Goal: Find specific page/section: Find specific page/section

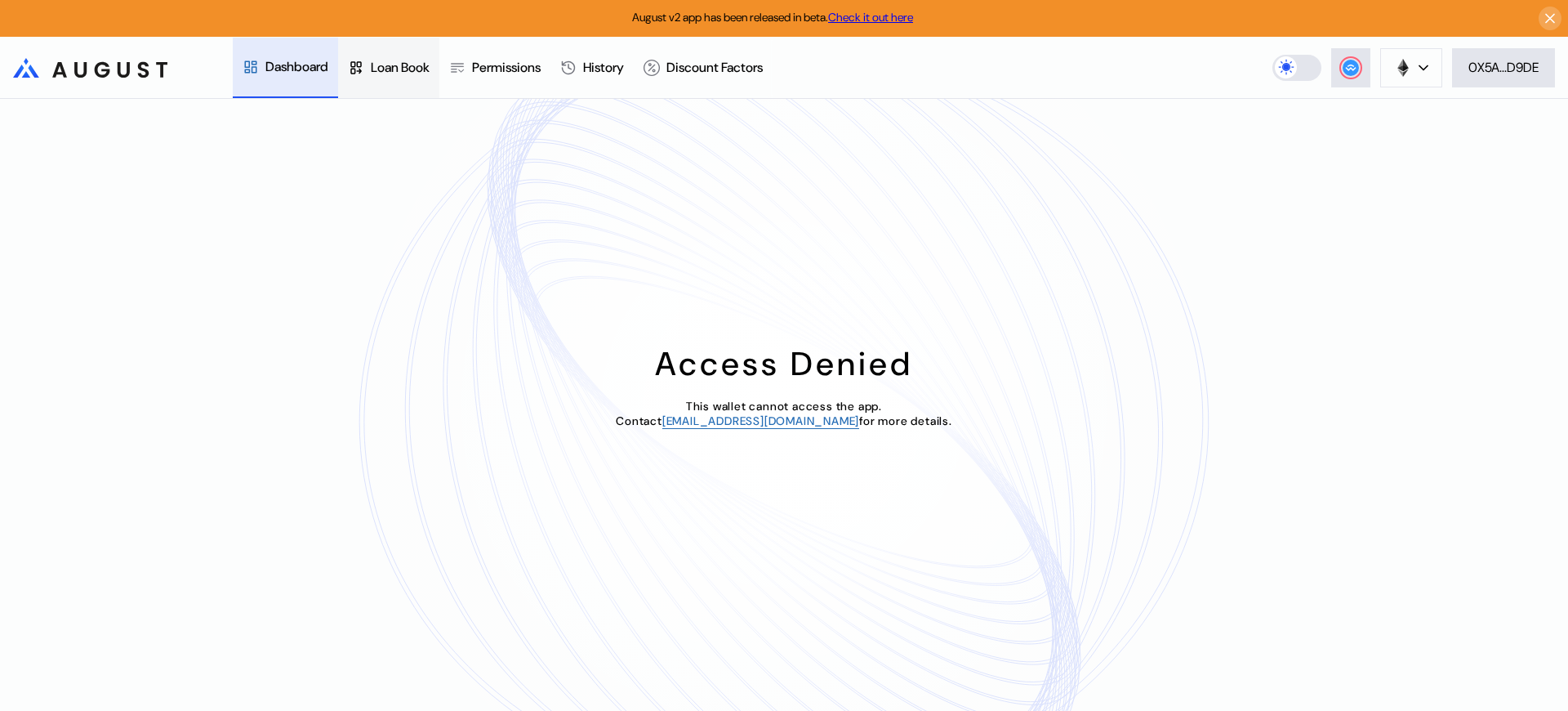
click at [406, 67] on div "Loan Book" at bounding box center [400, 67] width 59 height 17
click at [1377, 138] on div "Access Denied This wallet cannot access the app. Contact [EMAIL_ADDRESS][DOMAIN…" at bounding box center [784, 404] width 1568 height 612
click at [1377, 138] on div "Access Denied This wallet cannot access the app. Contact operations@augustdigit…" at bounding box center [784, 404] width 1568 height 612
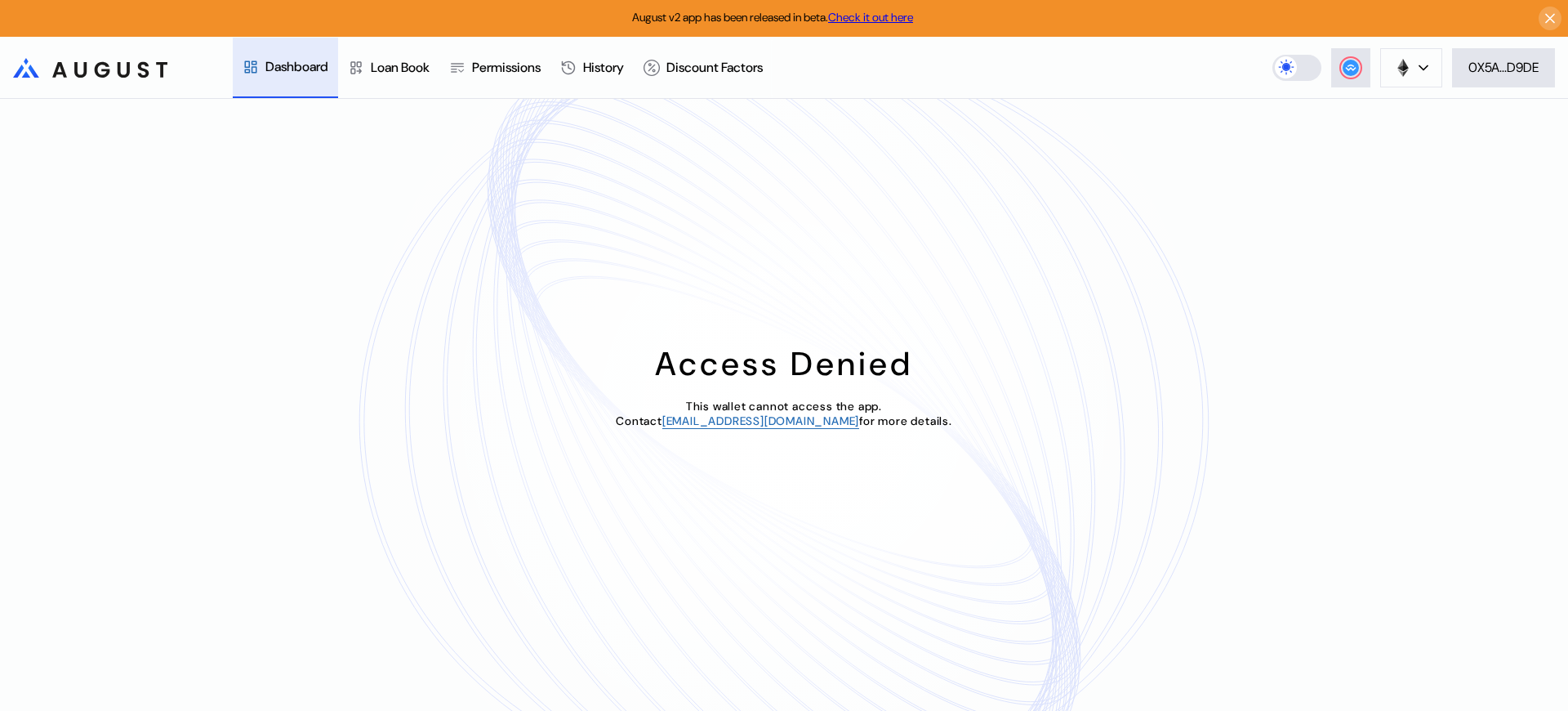
click at [1377, 138] on div "Access Denied This wallet cannot access the app. Contact operations@augustdigit…" at bounding box center [784, 404] width 1568 height 612
click at [406, 67] on div "Loan Book" at bounding box center [400, 66] width 59 height 17
click at [406, 67] on div "Loan Book" at bounding box center [400, 67] width 59 height 17
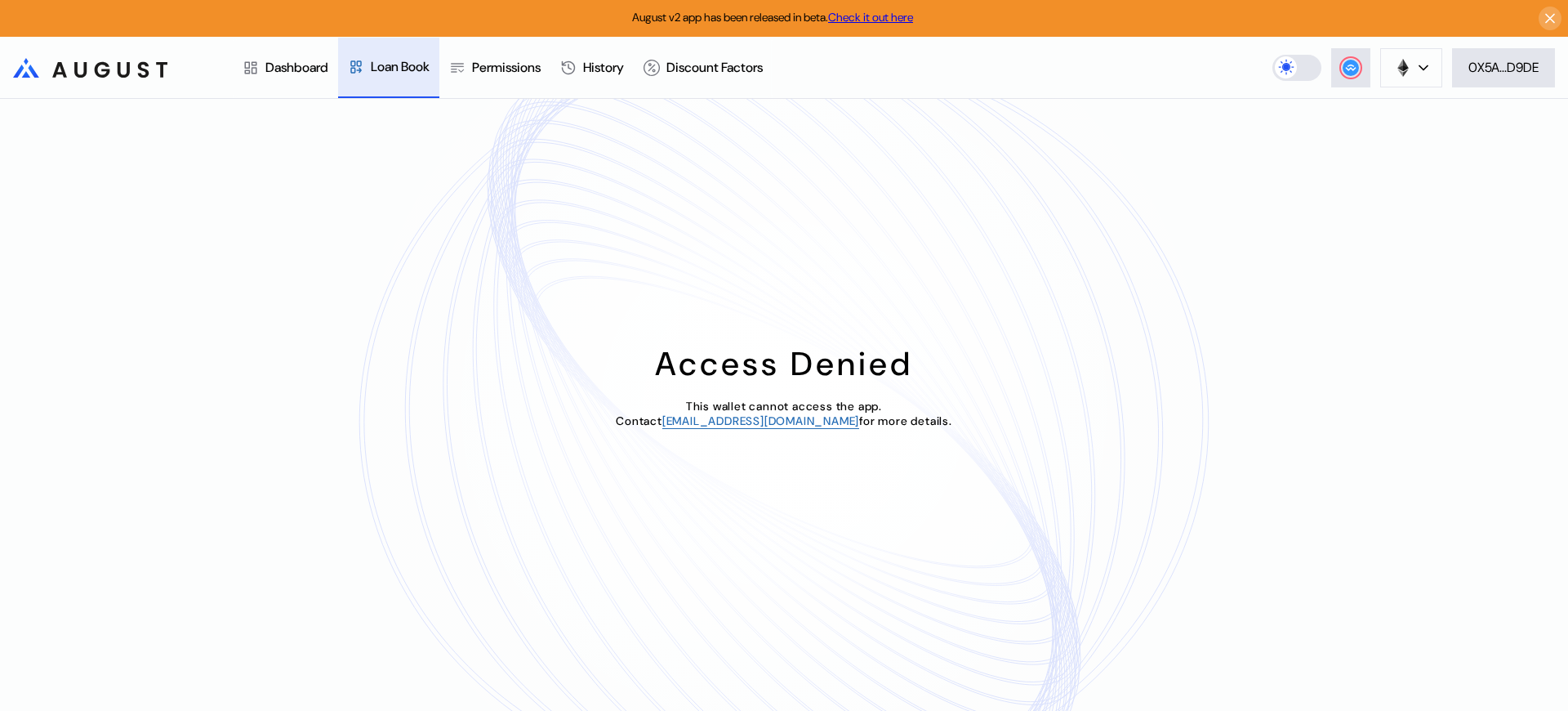
click at [406, 67] on div "Loan Book" at bounding box center [400, 66] width 59 height 17
